Goal: Task Accomplishment & Management: Use online tool/utility

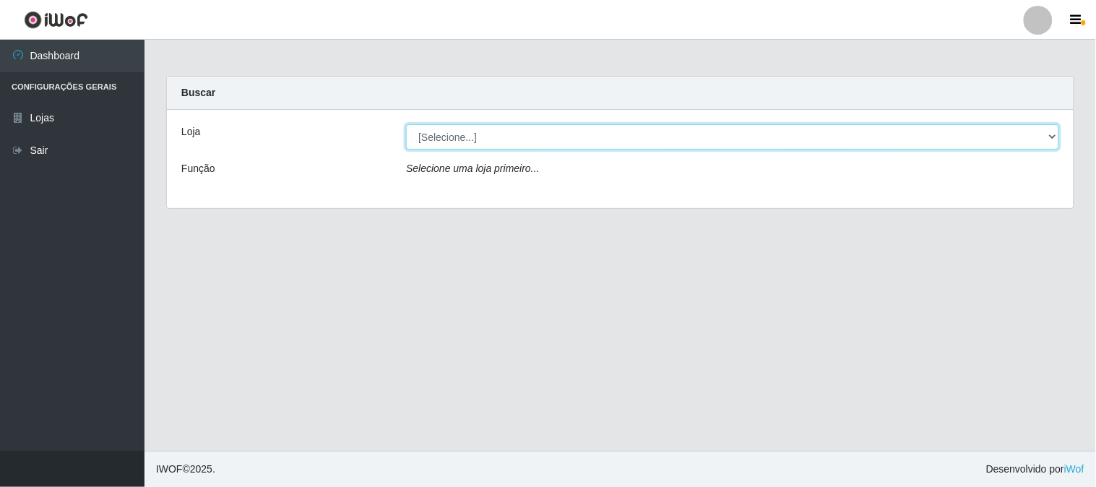
click at [1052, 134] on select "[Selecione...] Casatudo BR" at bounding box center [732, 136] width 653 height 25
select select "197"
click at [406, 124] on select "[Selecione...] Casatudo BR" at bounding box center [732, 136] width 653 height 25
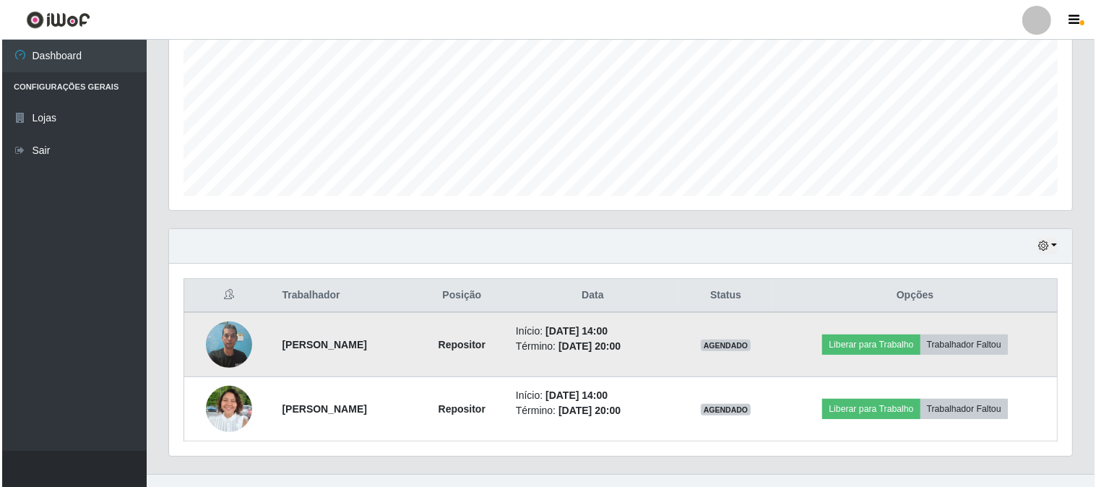
scroll to position [344, 0]
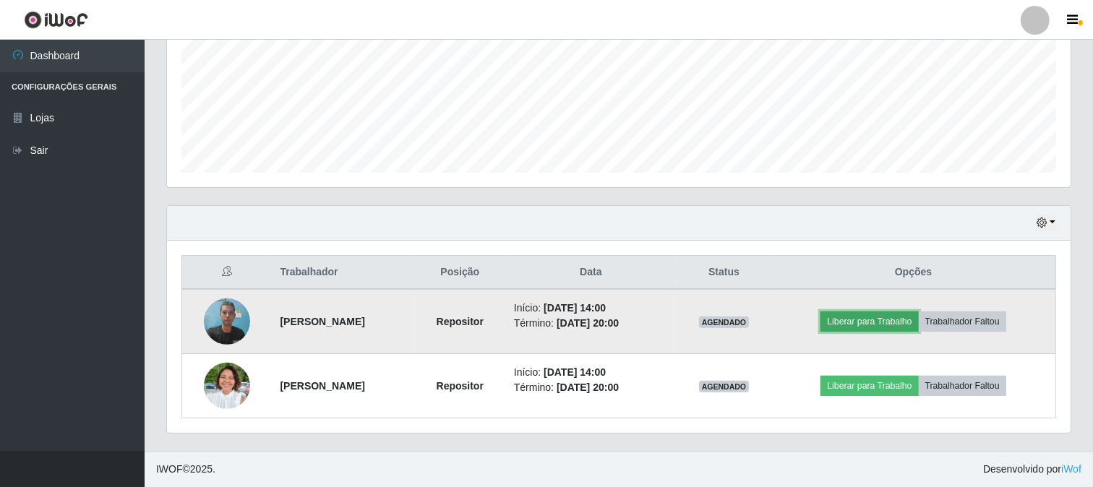
click at [914, 321] on button "Liberar para Trabalho" at bounding box center [869, 321] width 98 height 20
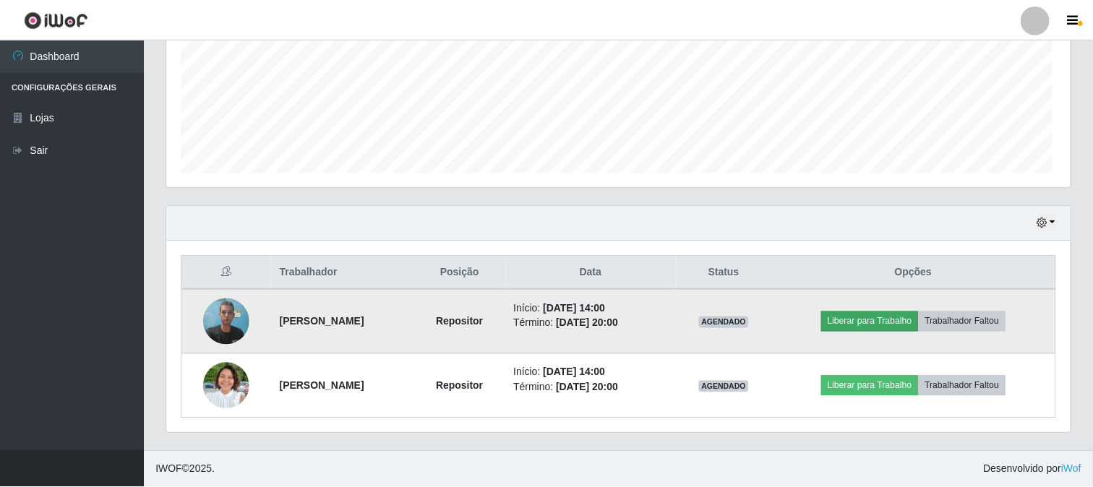
scroll to position [299, 894]
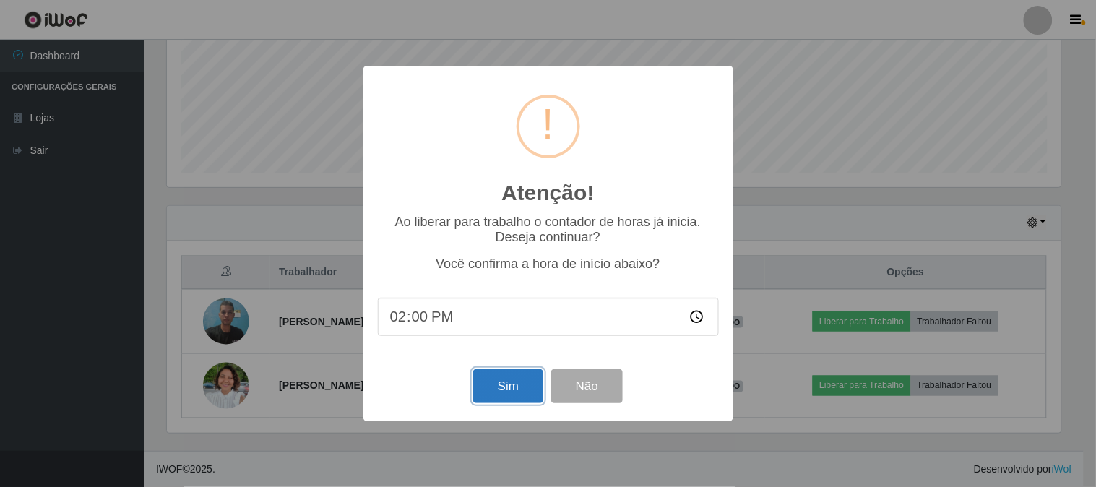
click at [500, 387] on button "Sim" at bounding box center [508, 386] width 70 height 34
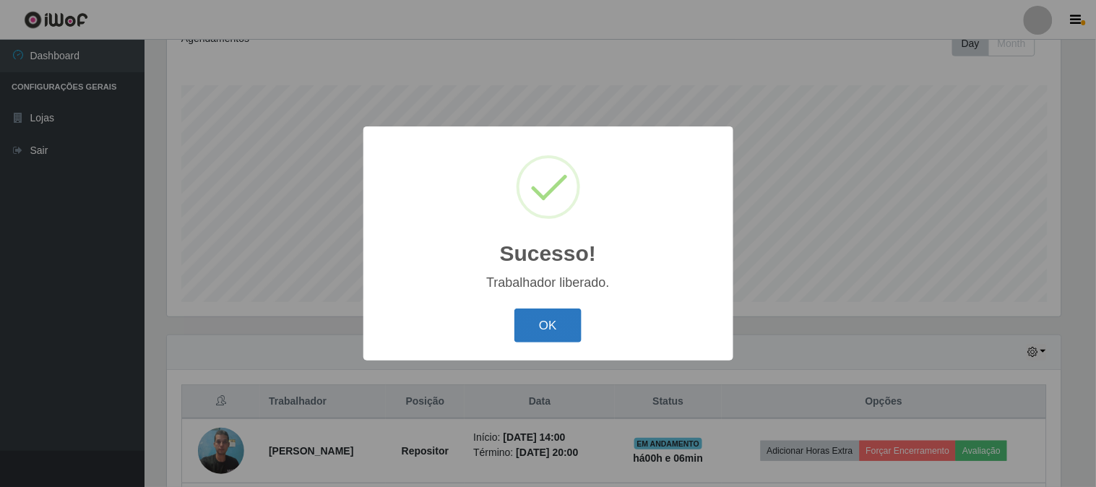
click at [569, 331] on button "OK" at bounding box center [548, 326] width 67 height 34
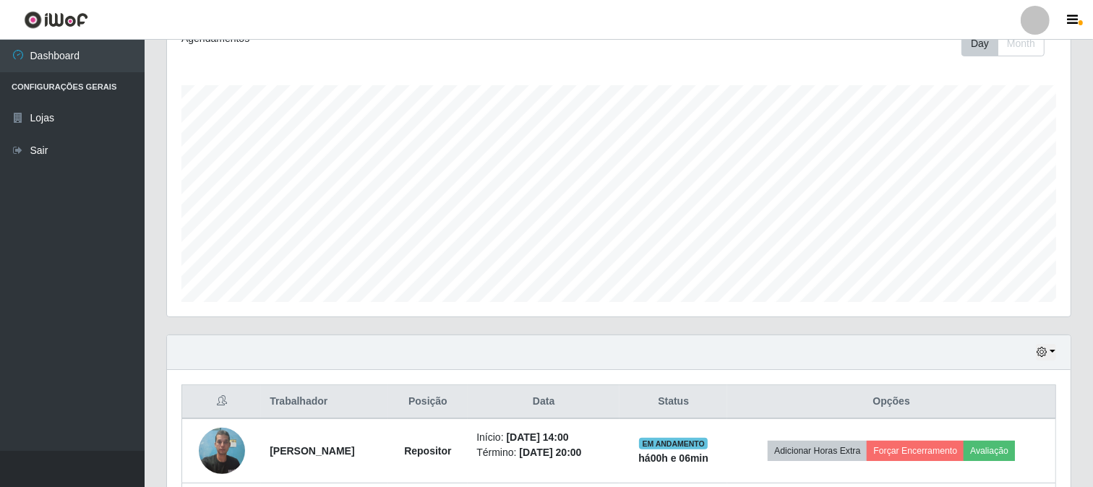
scroll to position [344, 0]
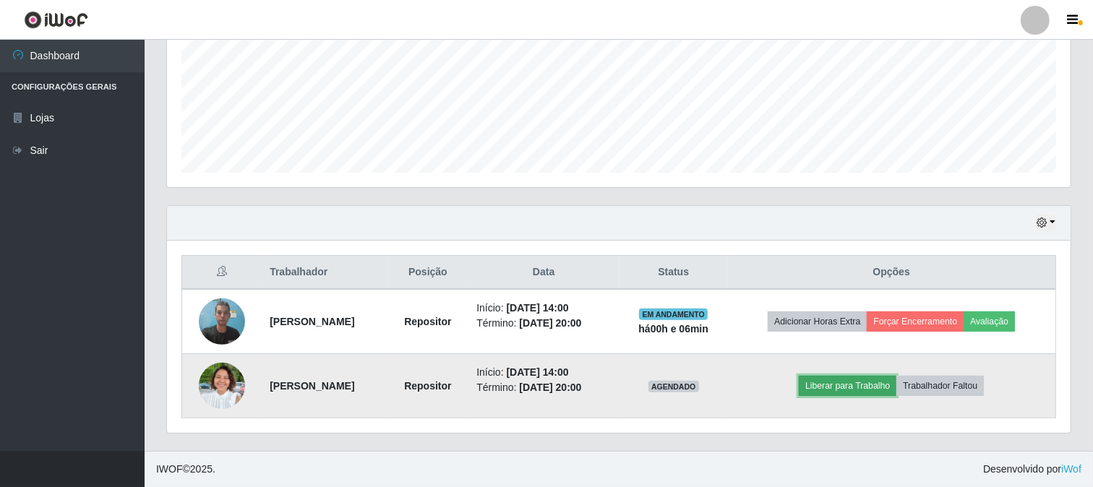
click at [876, 385] on button "Liberar para Trabalho" at bounding box center [848, 386] width 98 height 20
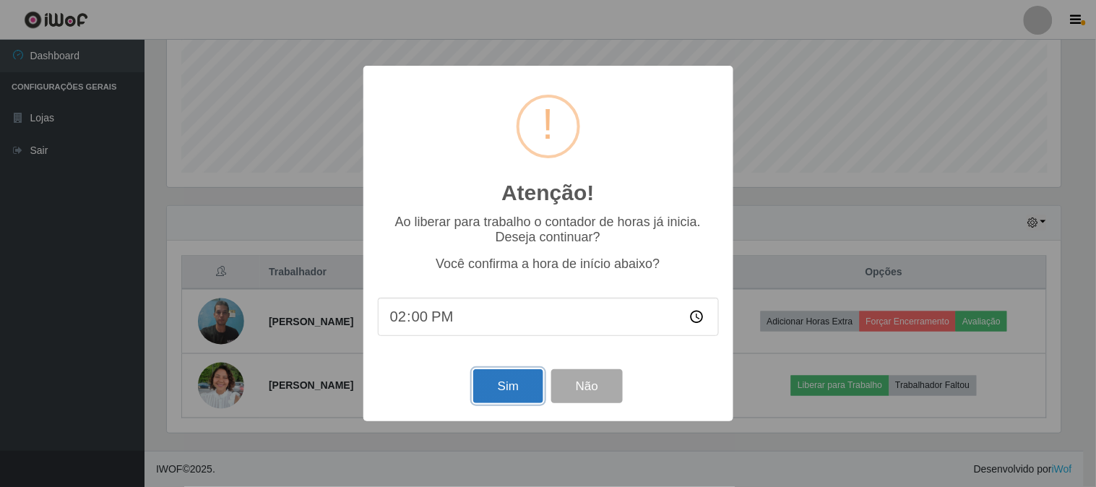
click at [510, 387] on button "Sim" at bounding box center [508, 386] width 70 height 34
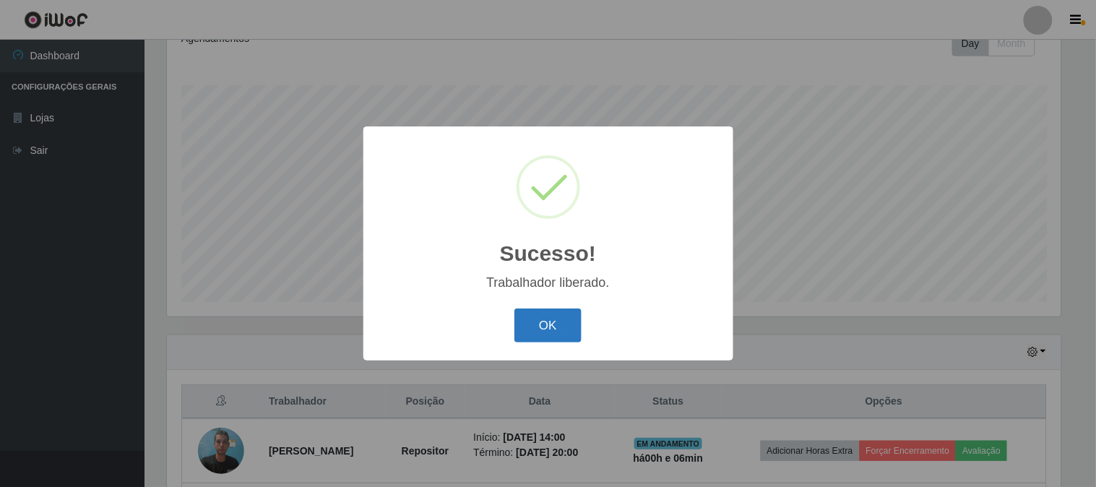
click at [525, 333] on button "OK" at bounding box center [548, 326] width 67 height 34
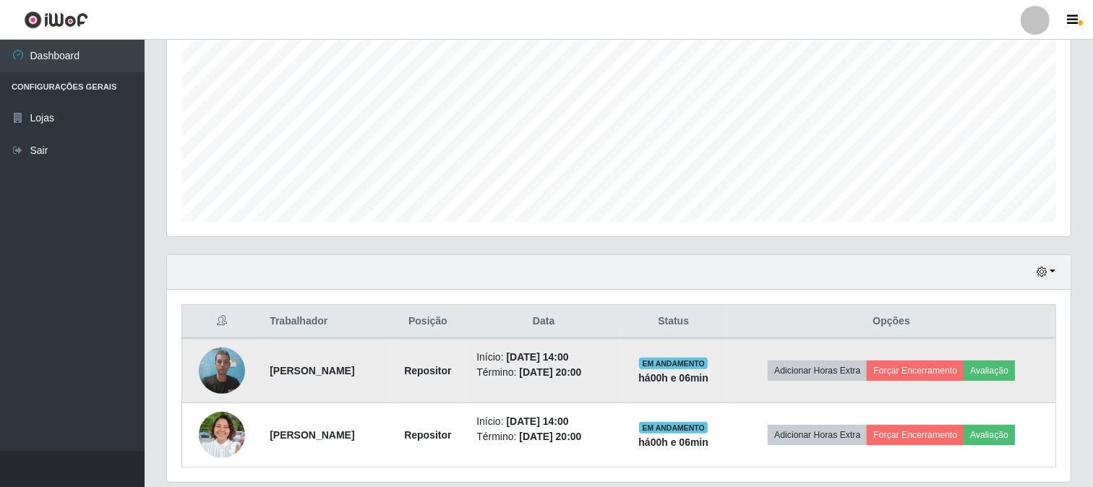
scroll to position [344, 0]
